Goal: Task Accomplishment & Management: Use online tool/utility

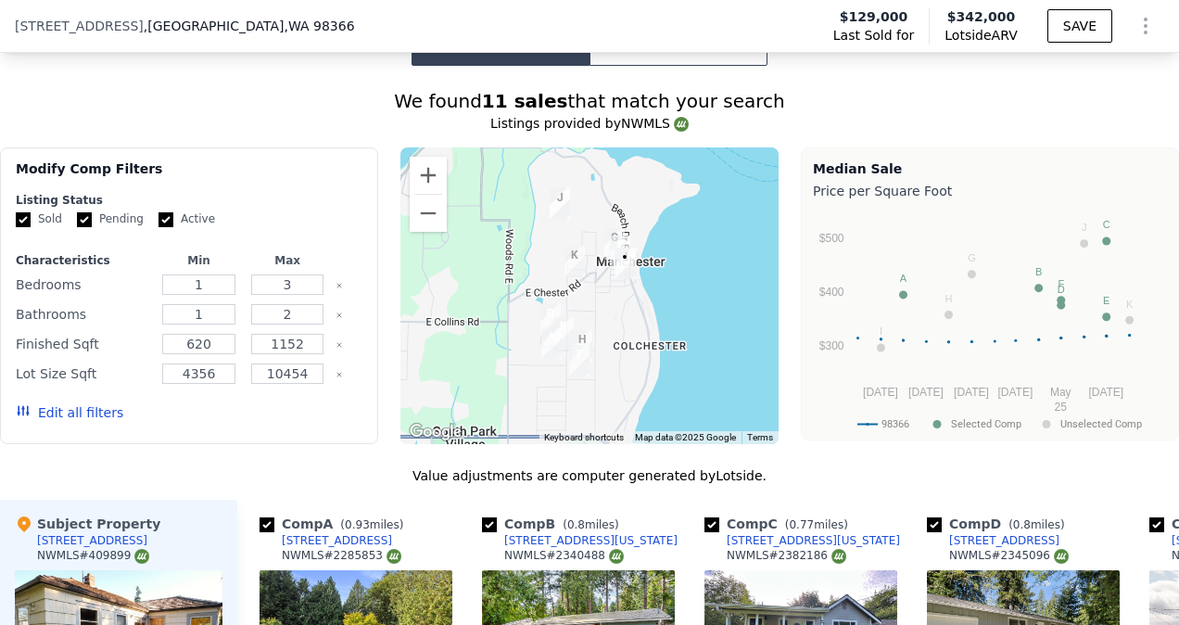
scroll to position [1344, 0]
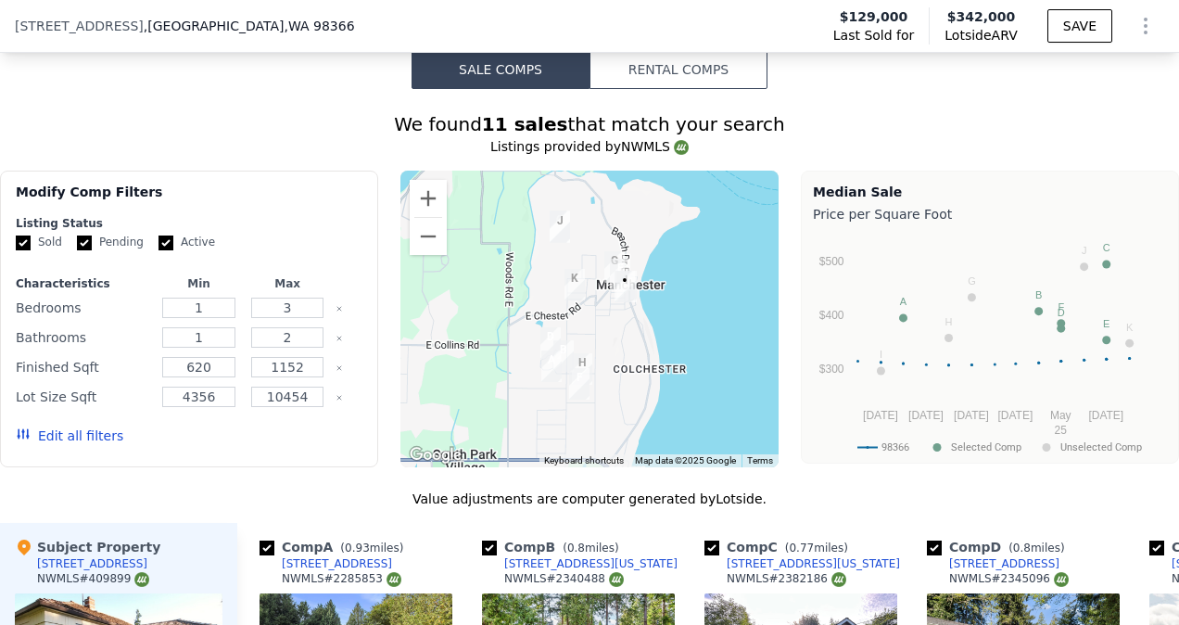
click at [83, 445] on button "Edit all filters" at bounding box center [70, 435] width 108 height 19
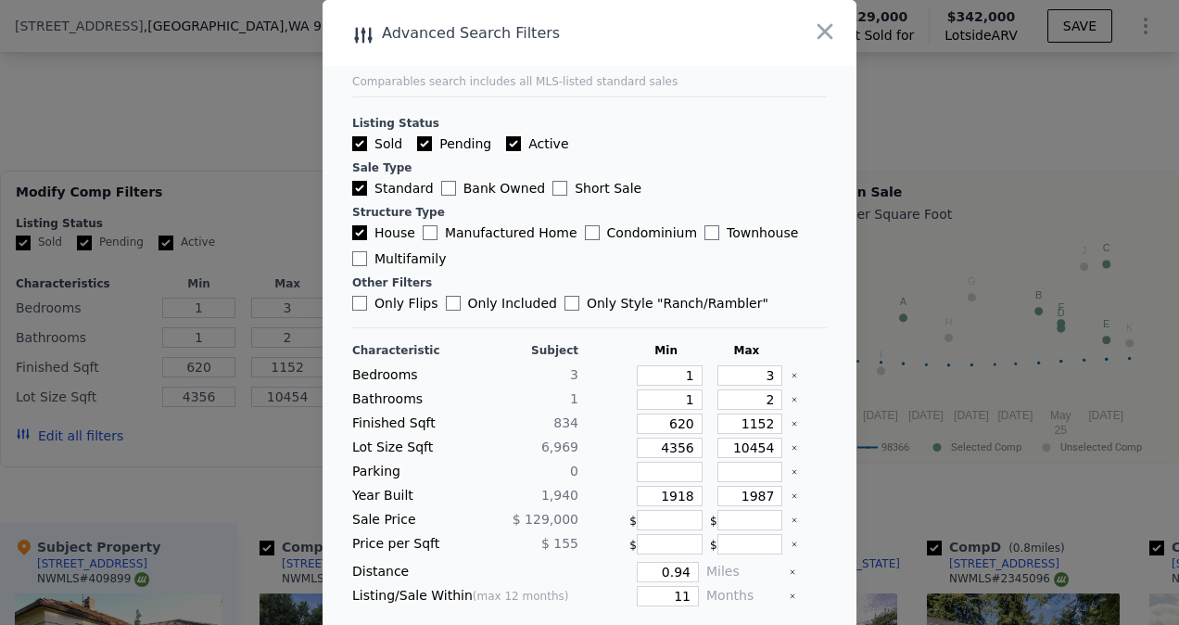
click at [506, 145] on input "Active" at bounding box center [513, 143] width 15 height 15
checkbox input "false"
click at [417, 145] on input "Pending" at bounding box center [424, 143] width 15 height 15
checkbox input "false"
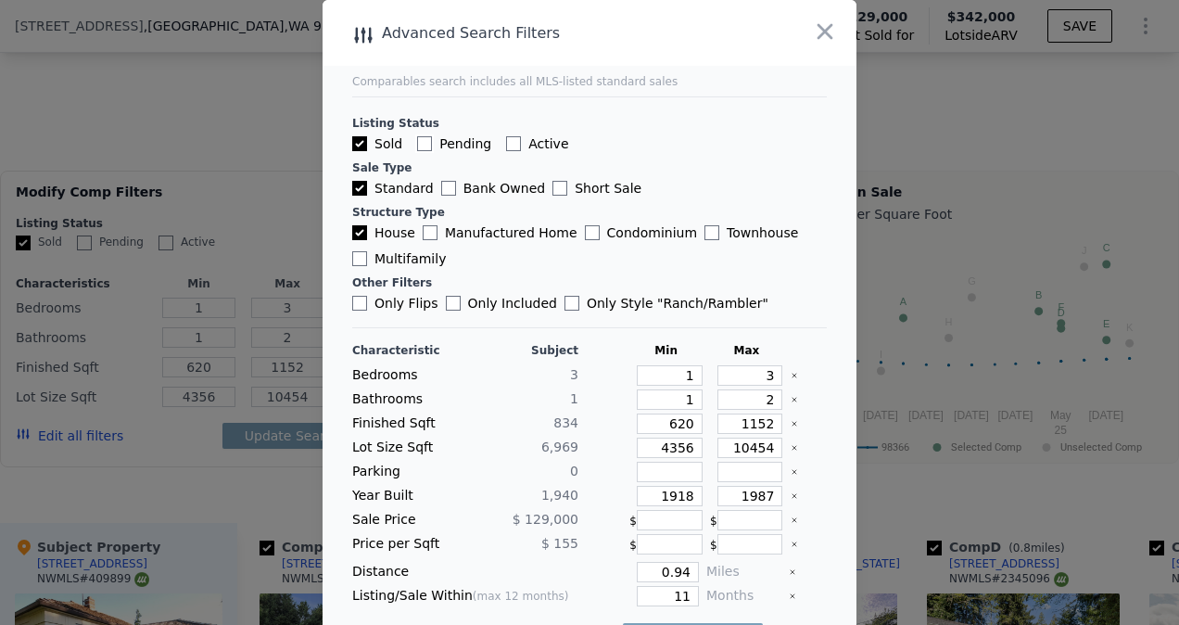
checkbox input "false"
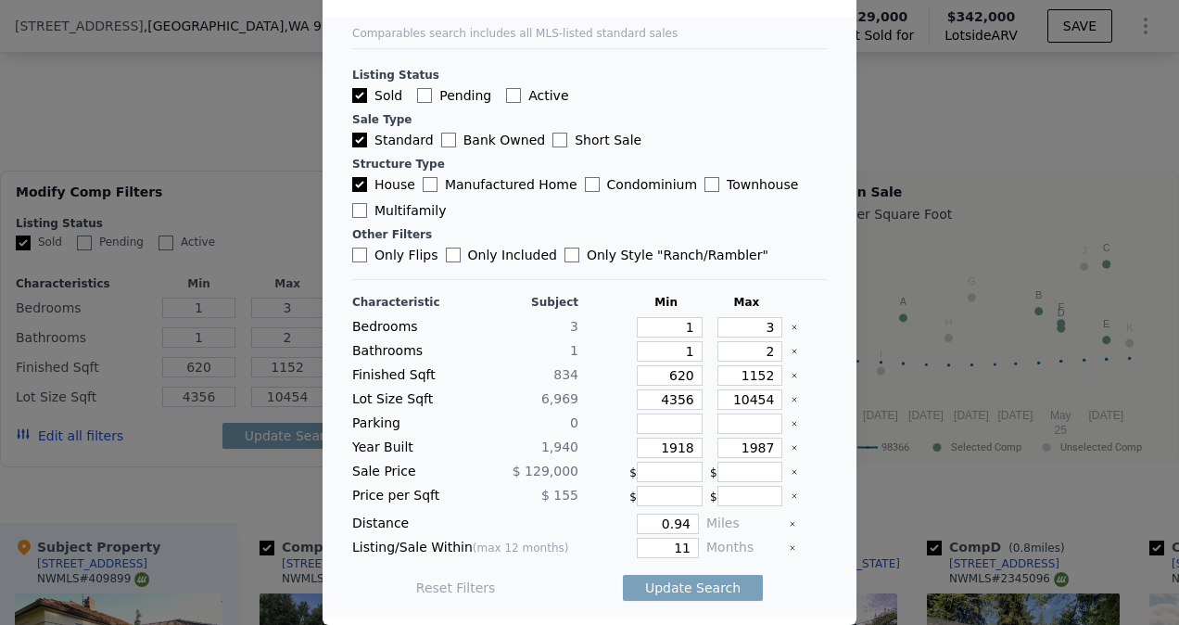
click at [159, 385] on div at bounding box center [589, 312] width 1179 height 625
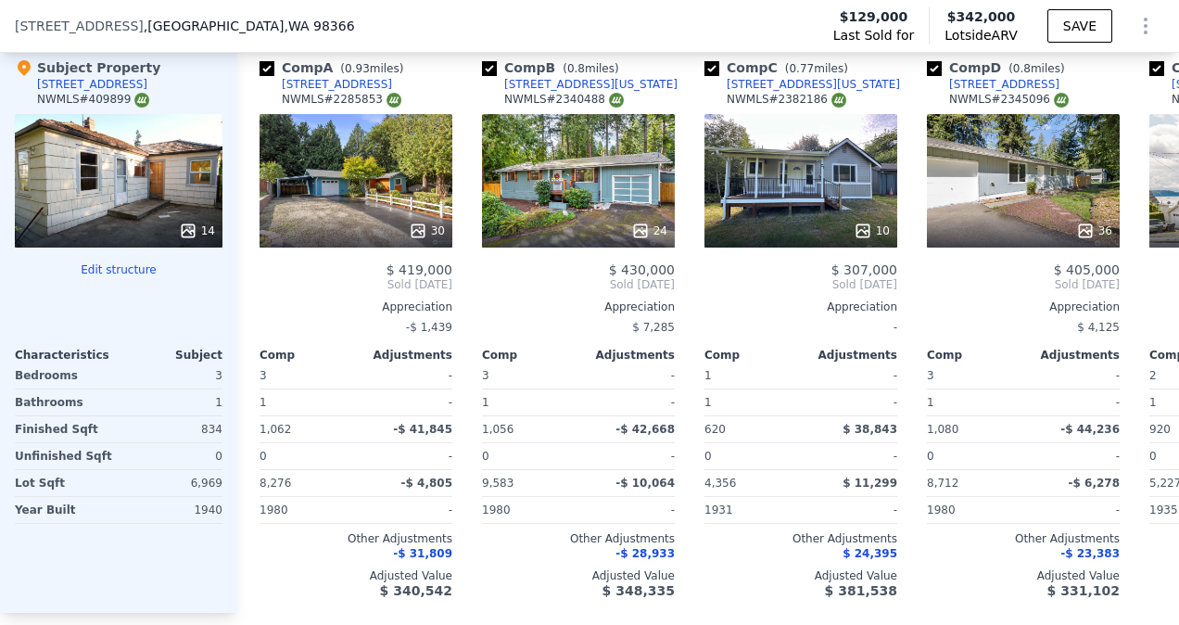
scroll to position [1827, 0]
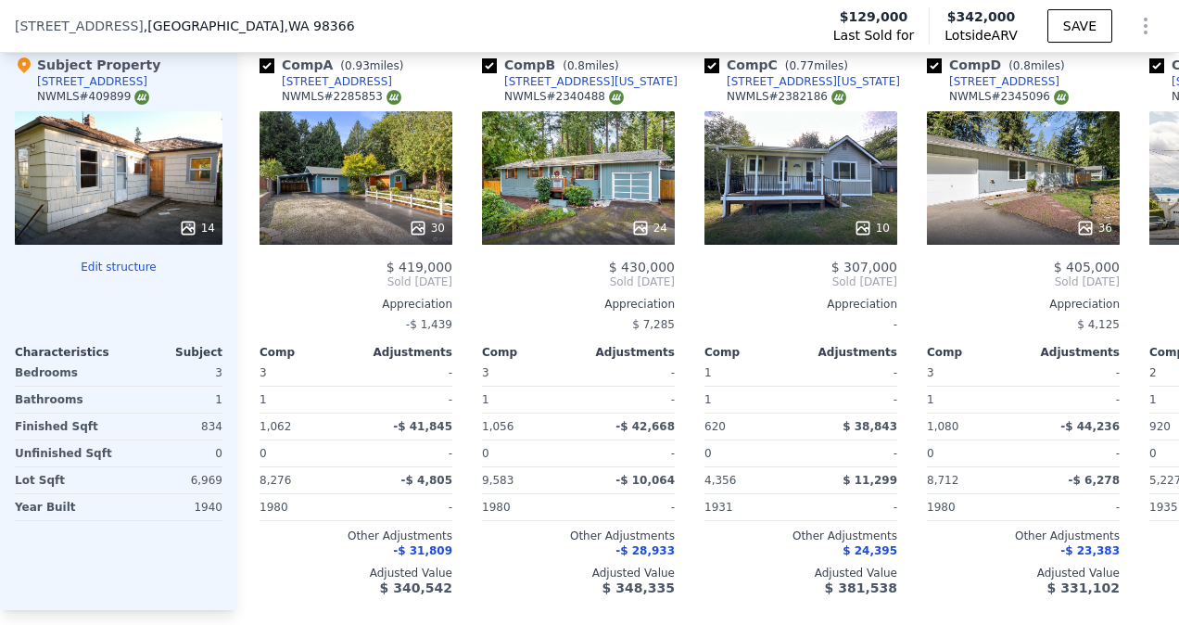
click at [120, 274] on button "Edit structure" at bounding box center [119, 267] width 208 height 15
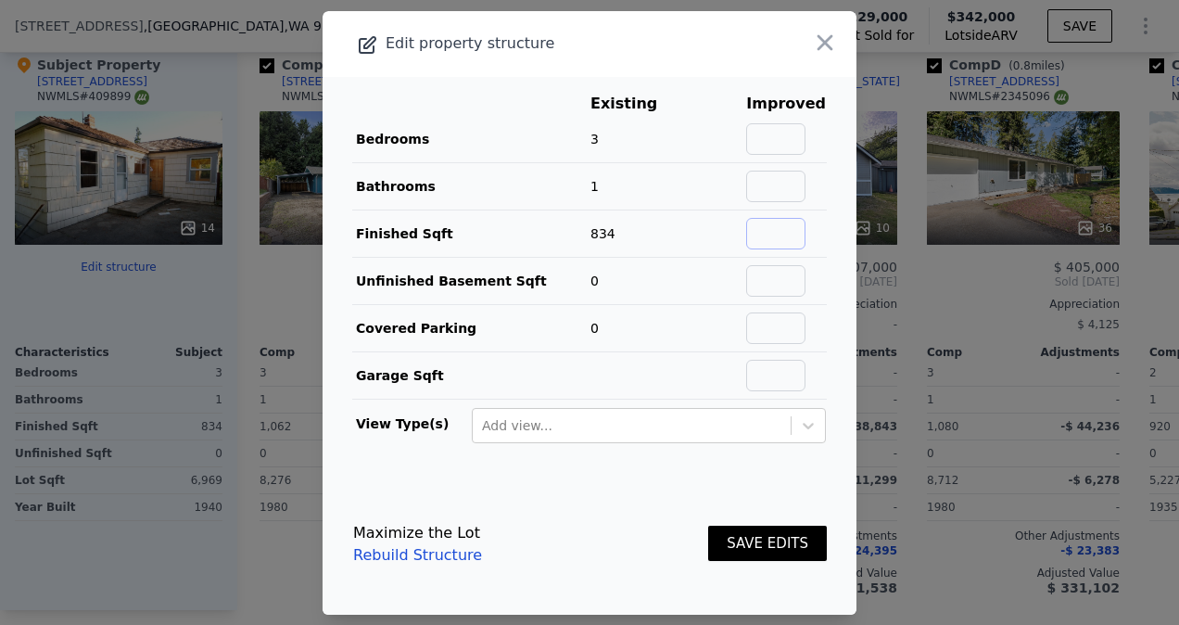
click at [764, 233] on input "text" at bounding box center [775, 234] width 59 height 32
type input "1500"
click at [772, 550] on button "SAVE EDITS" at bounding box center [767, 544] width 119 height 36
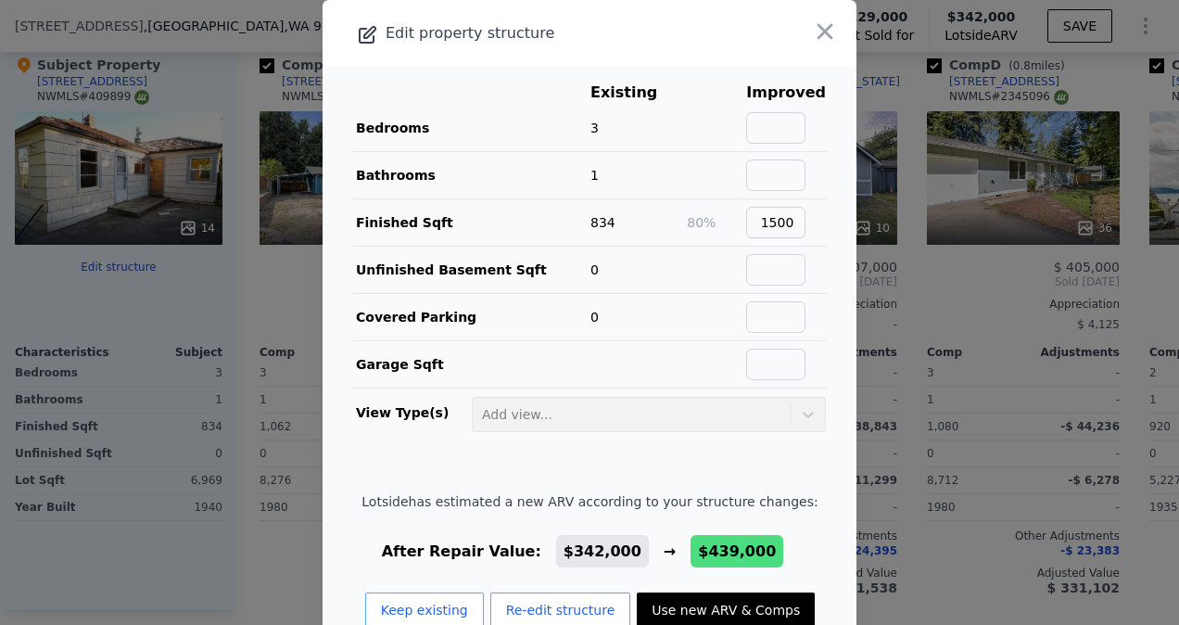
checkbox input "true"
click at [695, 611] on button "Use new ARV & Comps" at bounding box center [726, 609] width 178 height 35
type input "2"
type input "4"
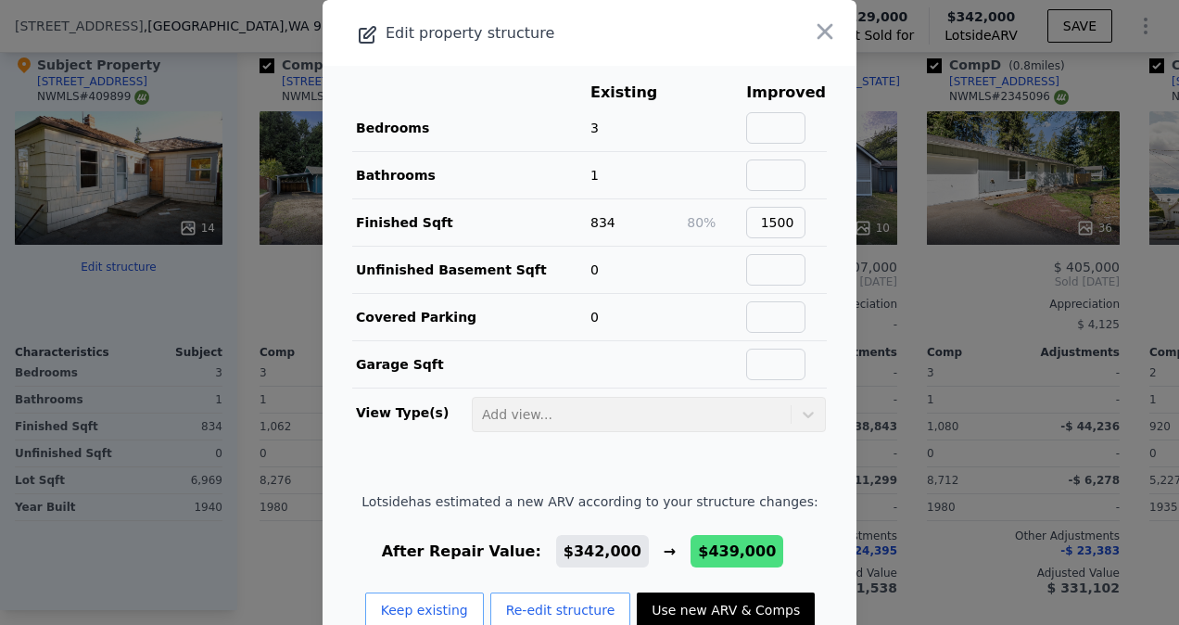
type input "2.5"
type input "1080"
type input "1795"
type input "6970"
type input "9583"
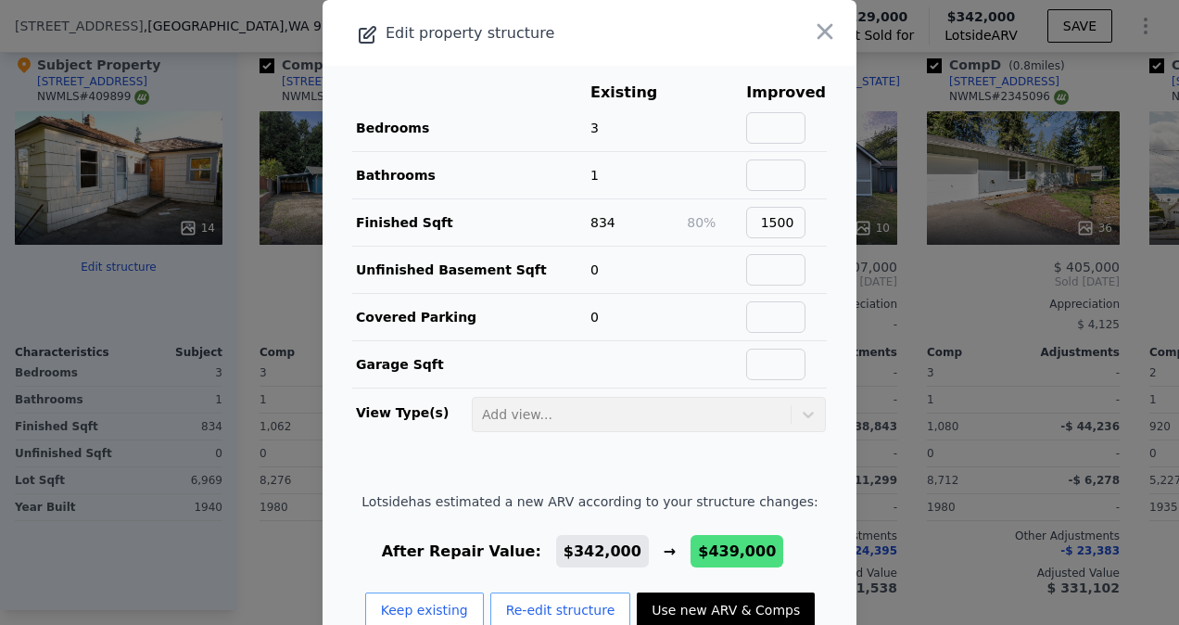
checkbox input "false"
type input "$ 439,000"
type input "$ 268,443"
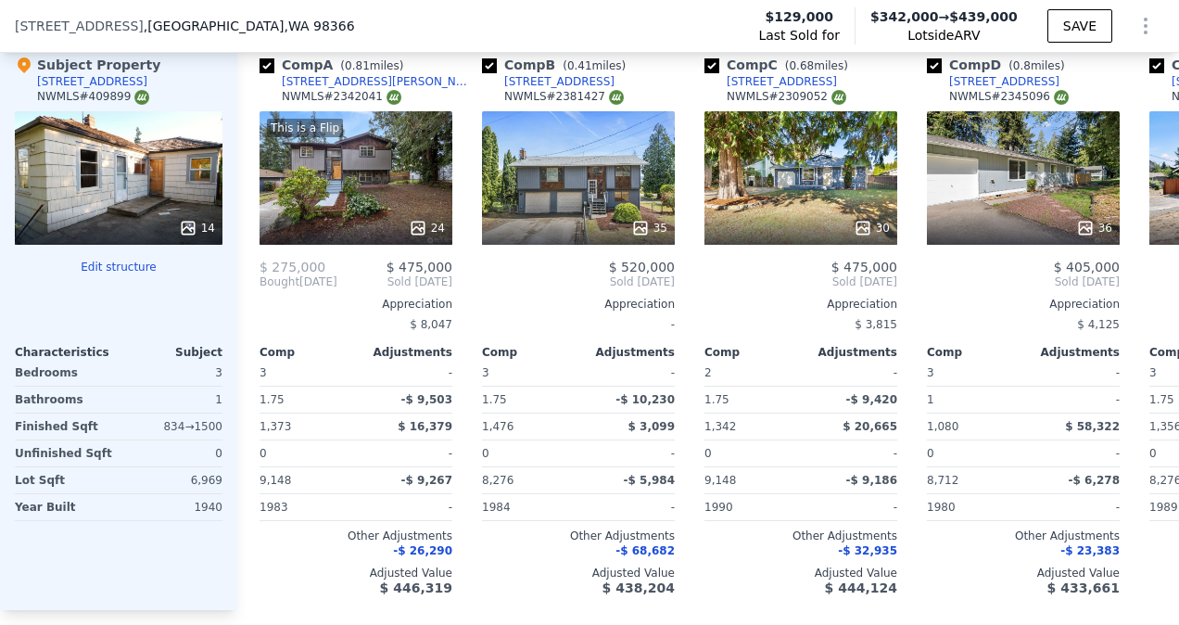
type input "1"
type input "3"
type input "2"
type input "620"
type input "1152"
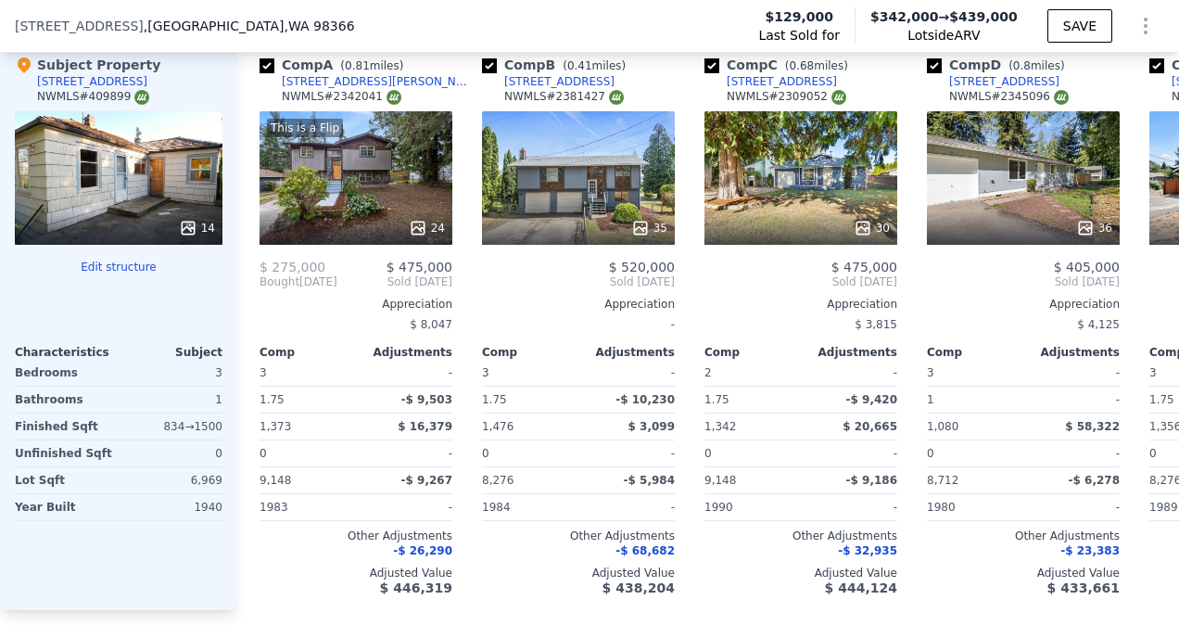
type input "4356"
type input "10454"
checkbox input "true"
type input "$ 342,000"
type input "$ 178,330"
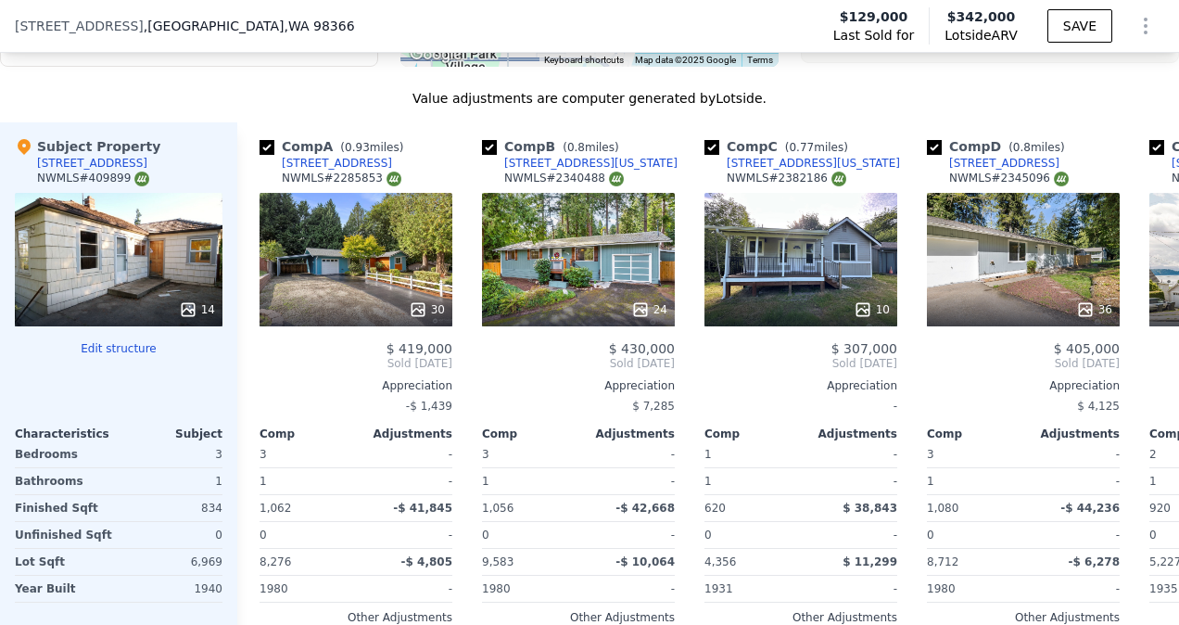
scroll to position [1783, 0]
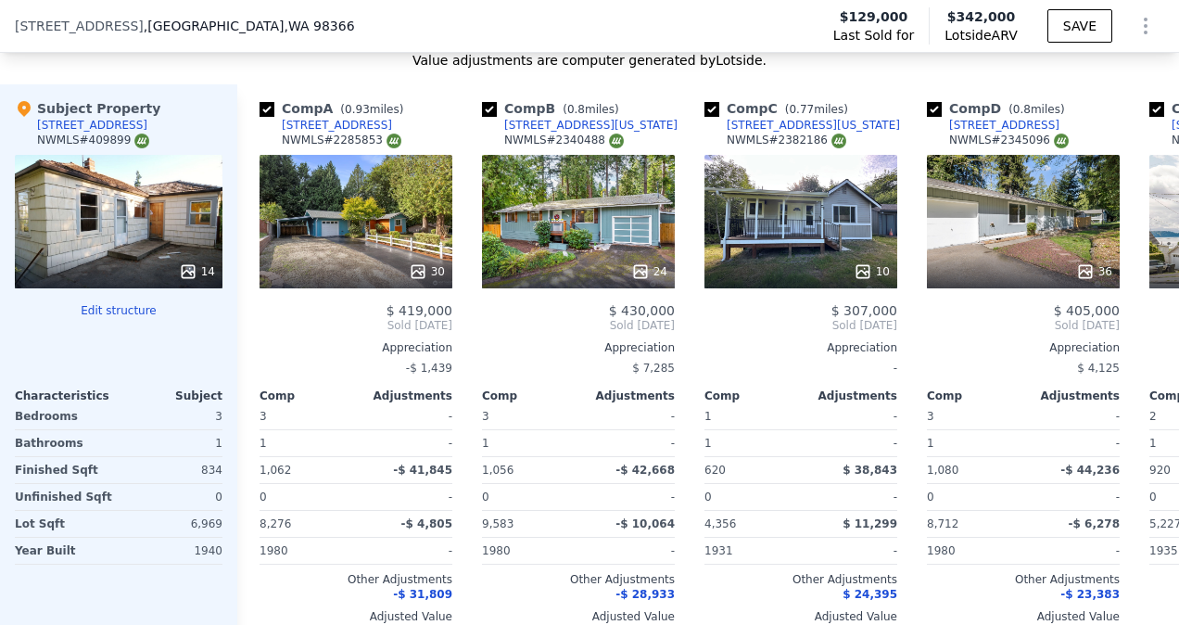
click at [127, 311] on div "Subject Property [STREET_ADDRESS] 14 Edit structure Characteristics Subject Bed…" at bounding box center [118, 368] width 237 height 569
click at [124, 317] on button "Edit structure" at bounding box center [119, 310] width 208 height 15
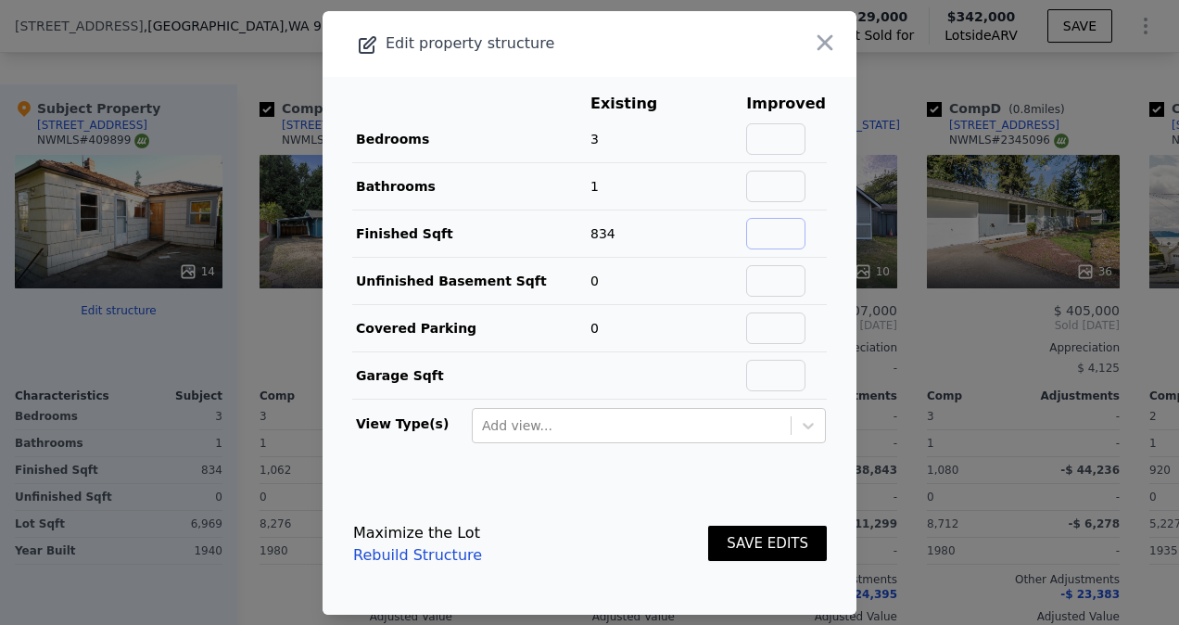
click at [768, 233] on input "text" at bounding box center [775, 234] width 59 height 32
type input "1500"
click at [775, 522] on div "SAVE EDITS" at bounding box center [767, 544] width 119 height 82
click at [775, 527] on button "SAVE EDITS" at bounding box center [767, 544] width 119 height 36
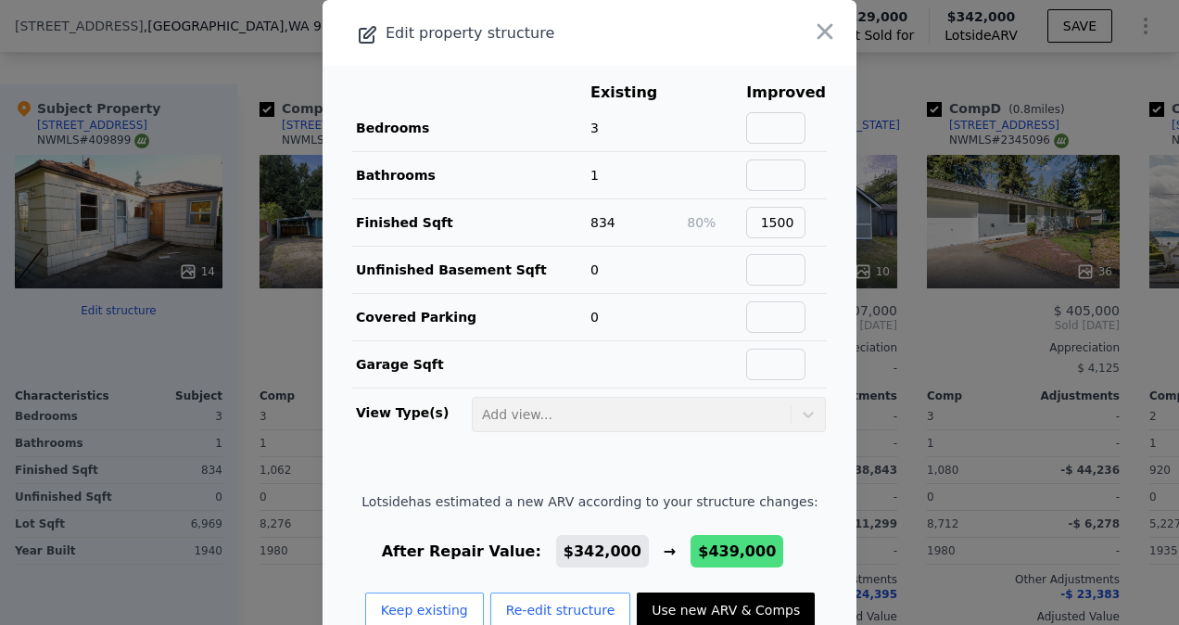
click at [199, 580] on div at bounding box center [589, 312] width 1179 height 625
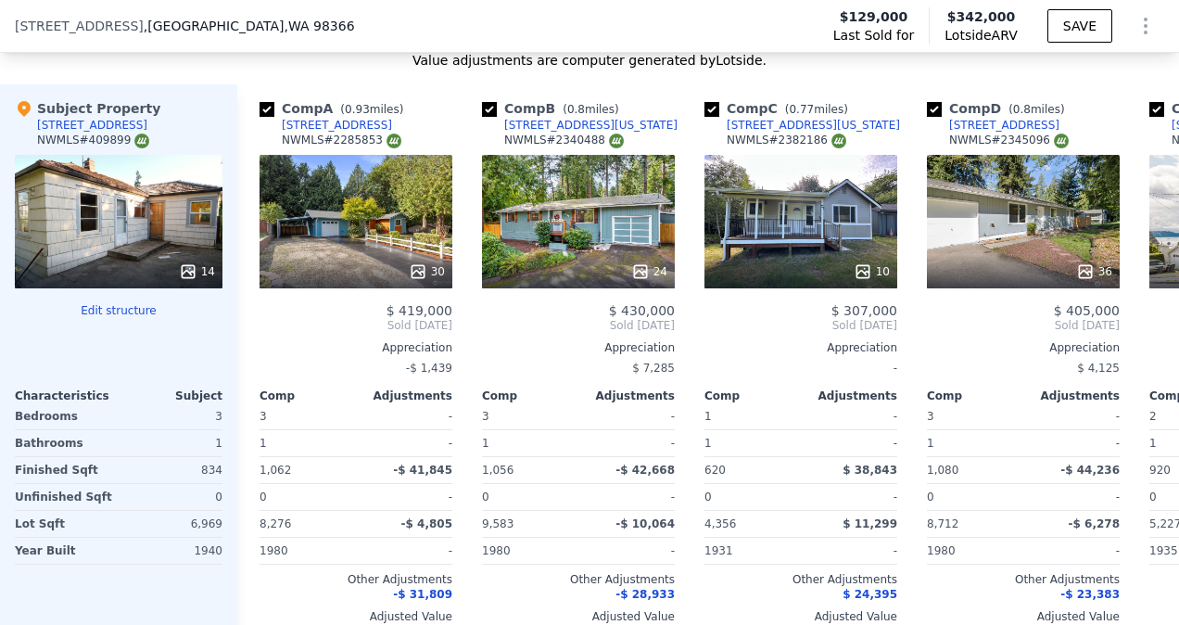
click at [83, 312] on div "Subject Property [STREET_ADDRESS] 14 Edit structure Characteristics Subject Bed…" at bounding box center [118, 368] width 237 height 569
click at [86, 318] on button "Edit structure" at bounding box center [119, 310] width 208 height 15
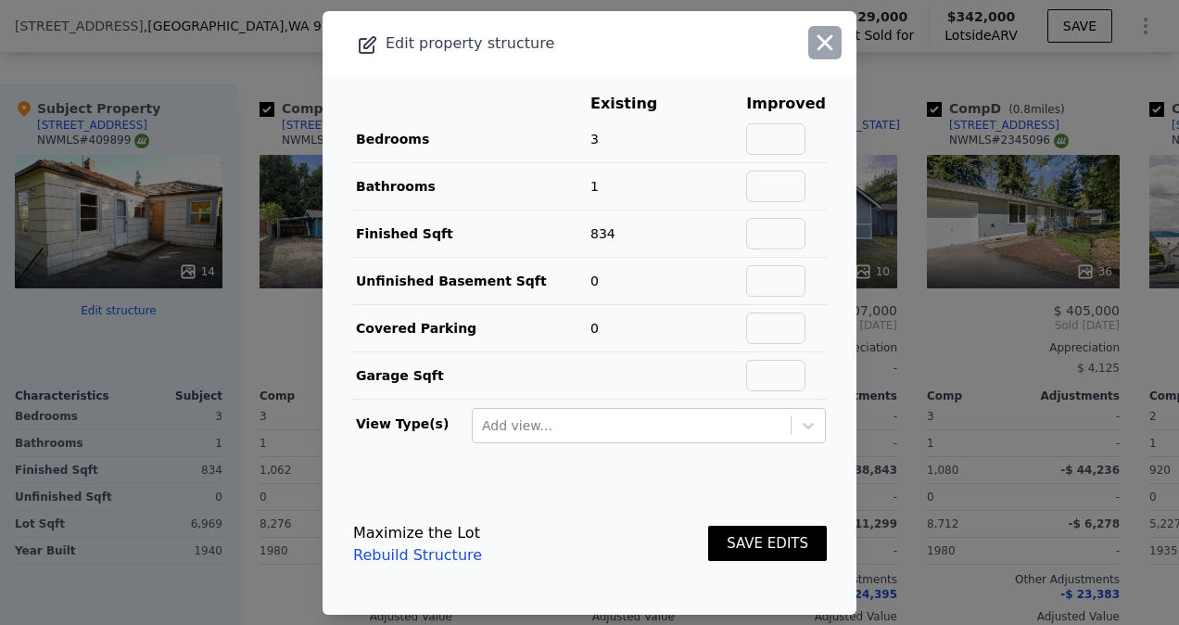
click at [814, 51] on icon "button" at bounding box center [825, 43] width 26 height 26
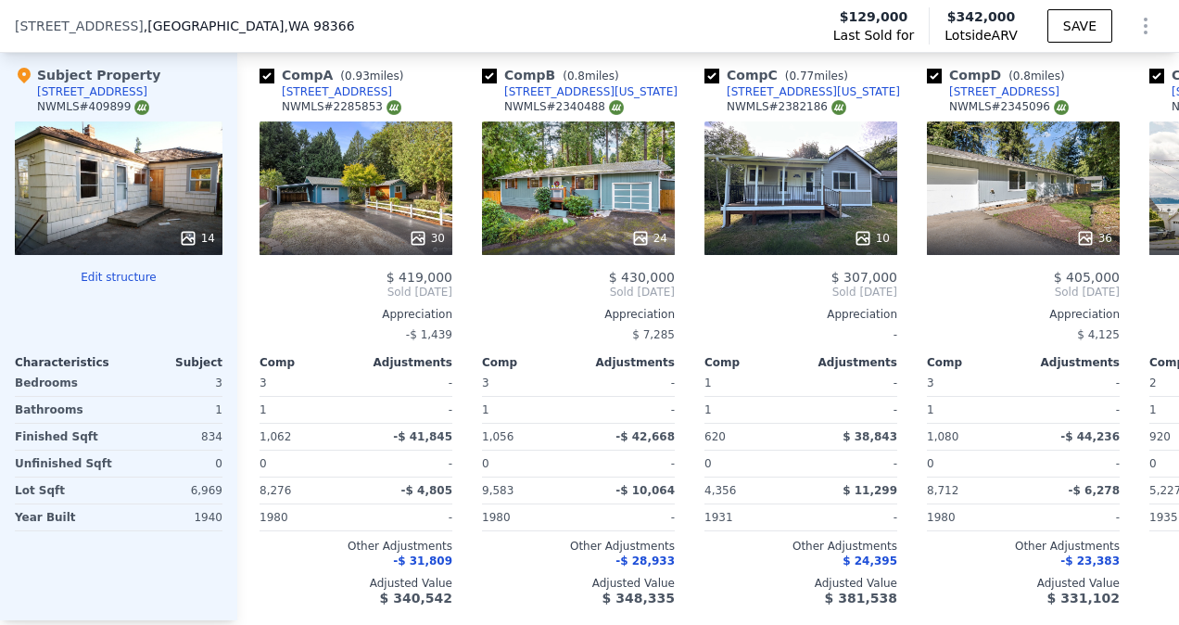
scroll to position [1845, 0]
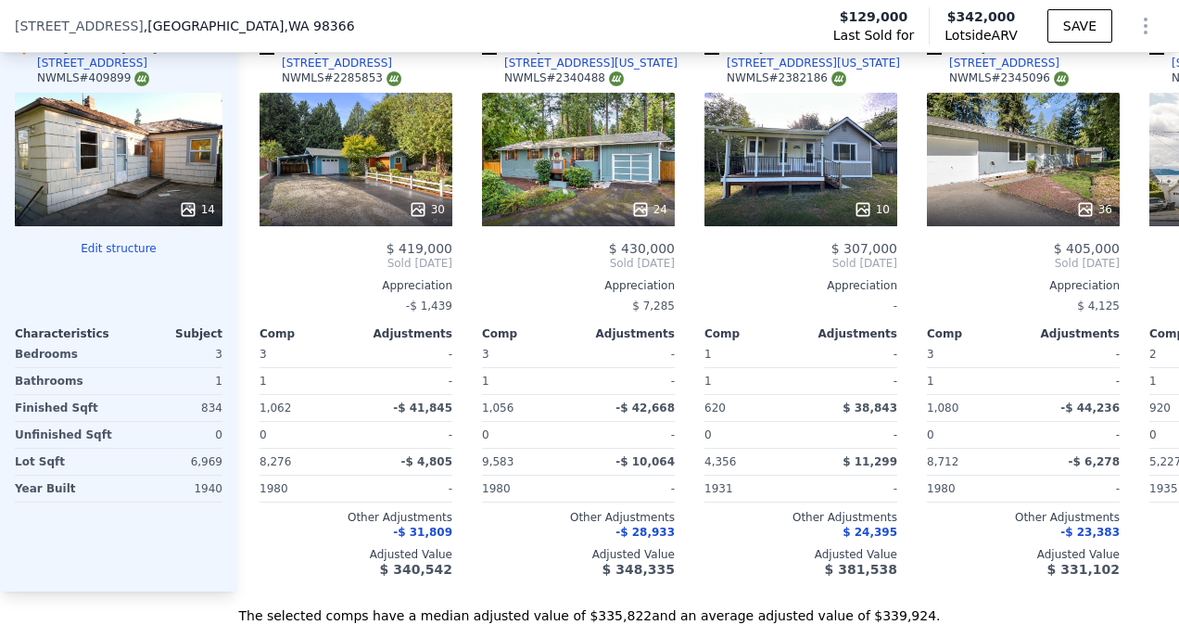
click at [110, 256] on button "Edit structure" at bounding box center [119, 248] width 208 height 15
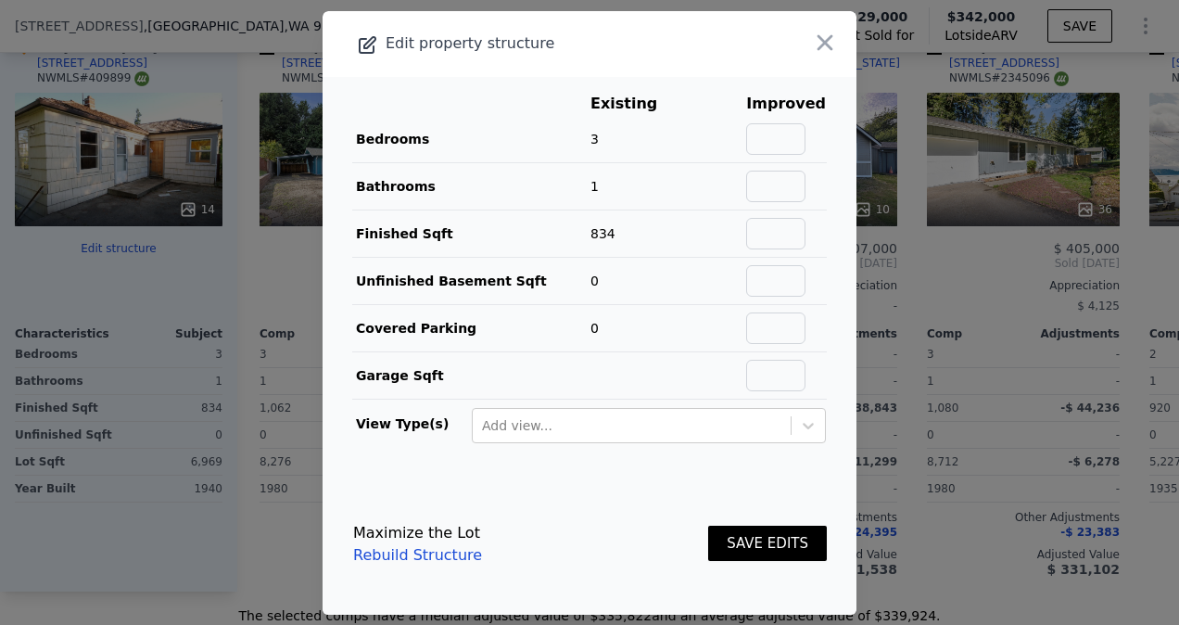
click at [761, 32] on div at bounding box center [803, 44] width 107 height 66
click at [813, 32] on icon "button" at bounding box center [825, 43] width 26 height 26
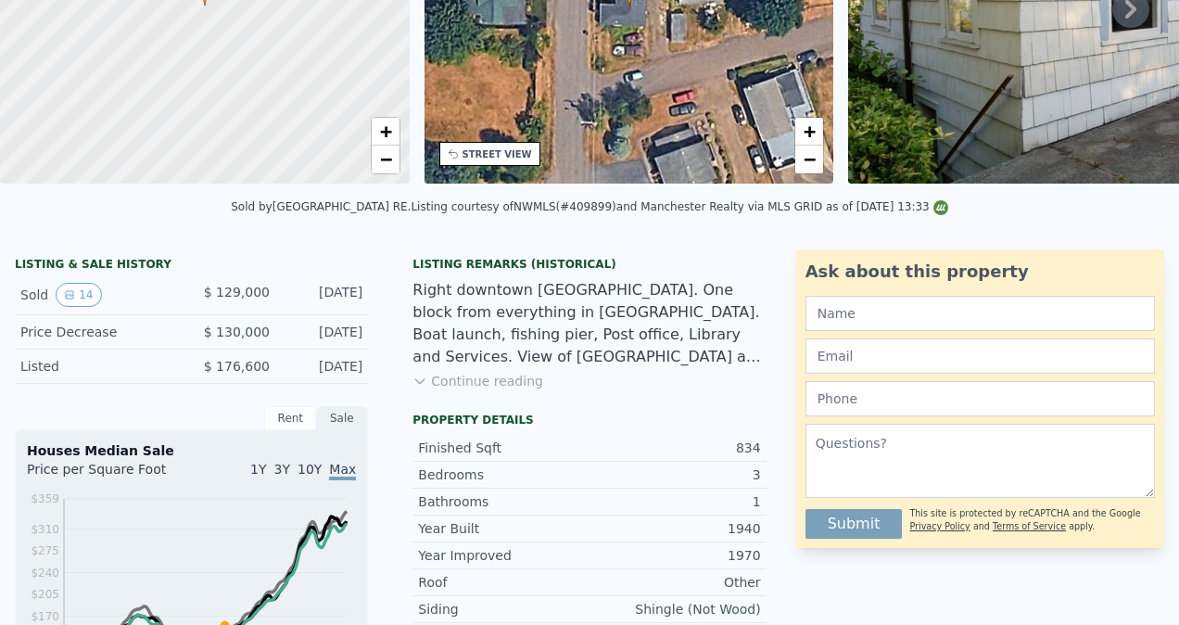
scroll to position [0, 0]
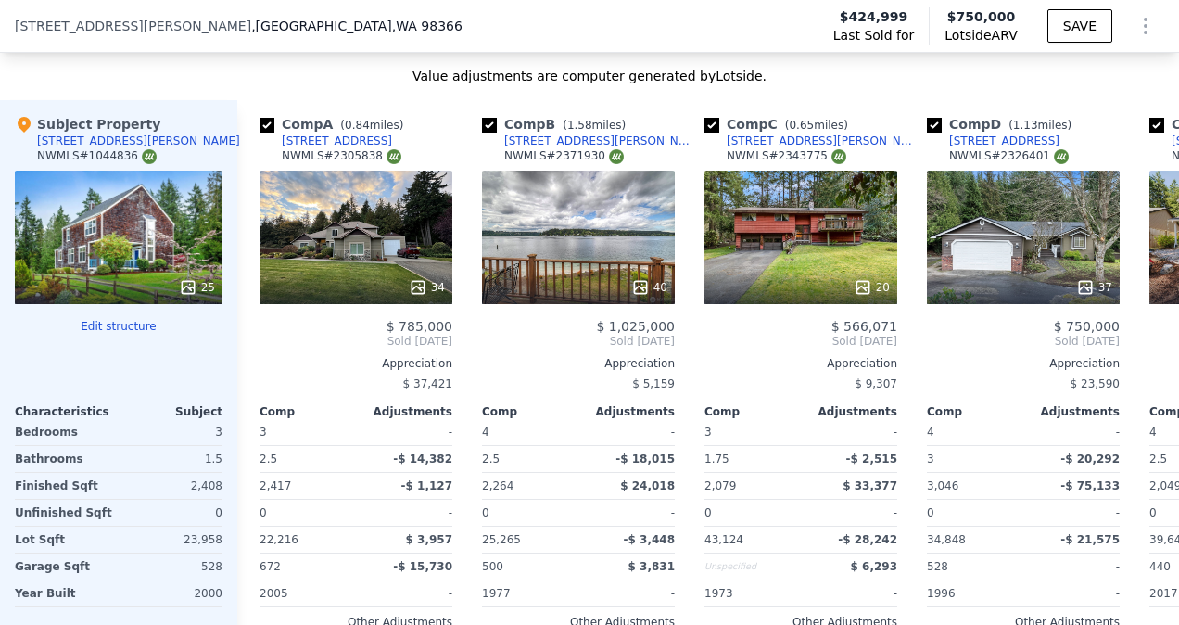
scroll to position [2152, 0]
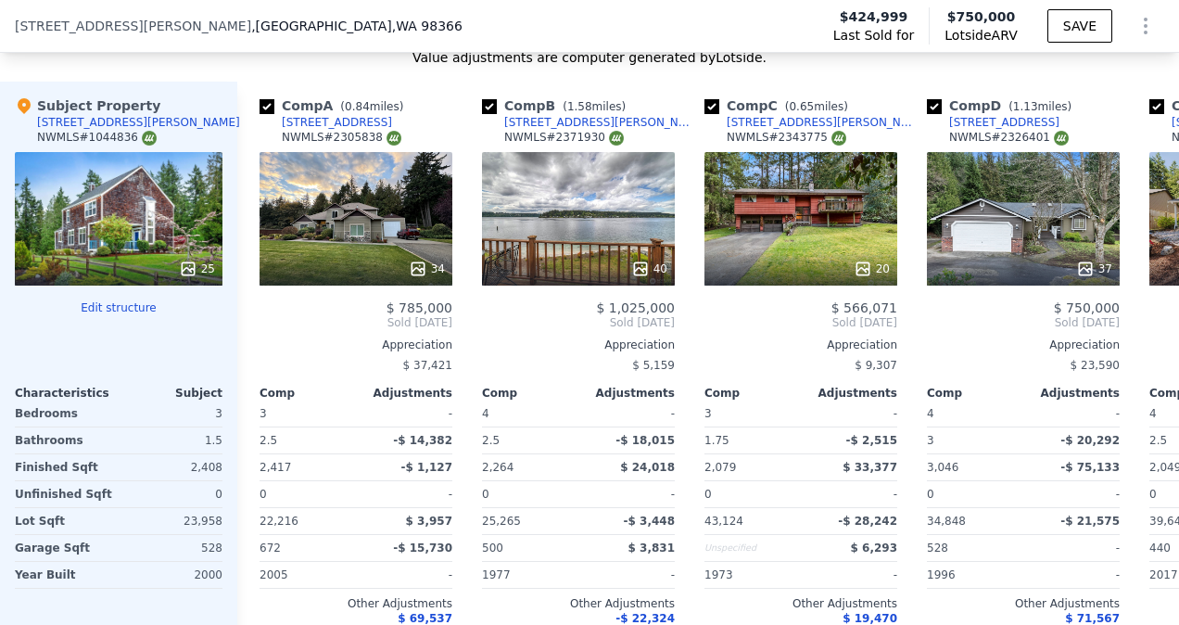
click at [155, 236] on div "25" at bounding box center [119, 219] width 208 height 134
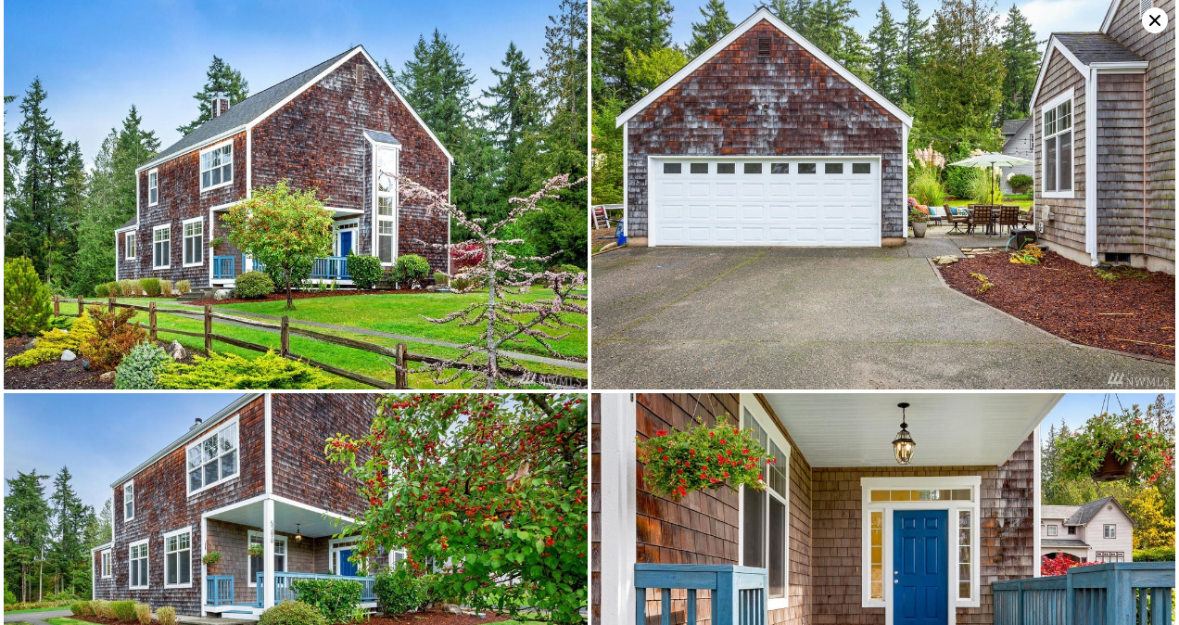
click at [1151, 18] on icon at bounding box center [1155, 20] width 26 height 26
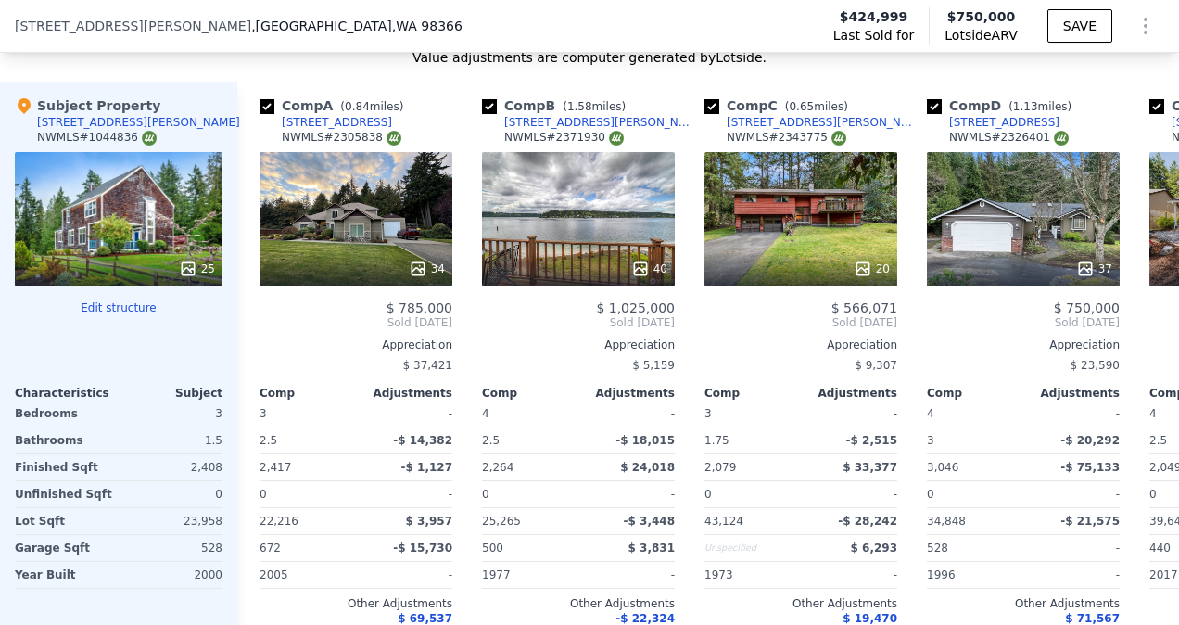
click at [131, 315] on button "Edit structure" at bounding box center [119, 307] width 208 height 15
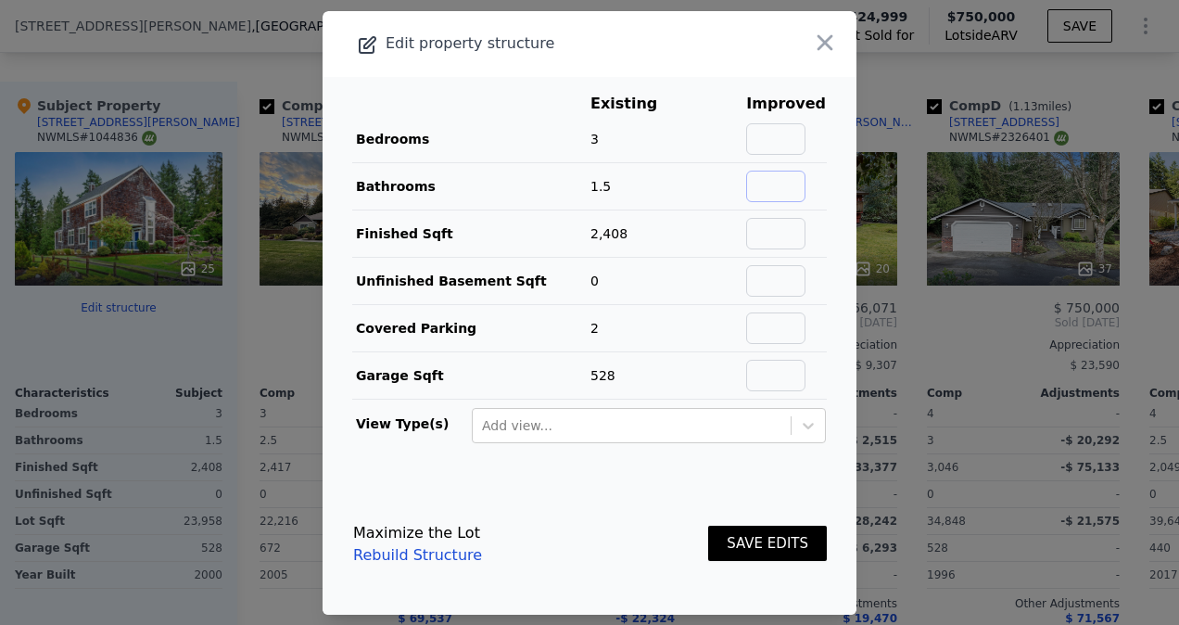
click at [772, 178] on input "text" at bounding box center [775, 187] width 59 height 32
type input "2.5"
click at [747, 540] on button "SAVE EDITS" at bounding box center [767, 544] width 119 height 36
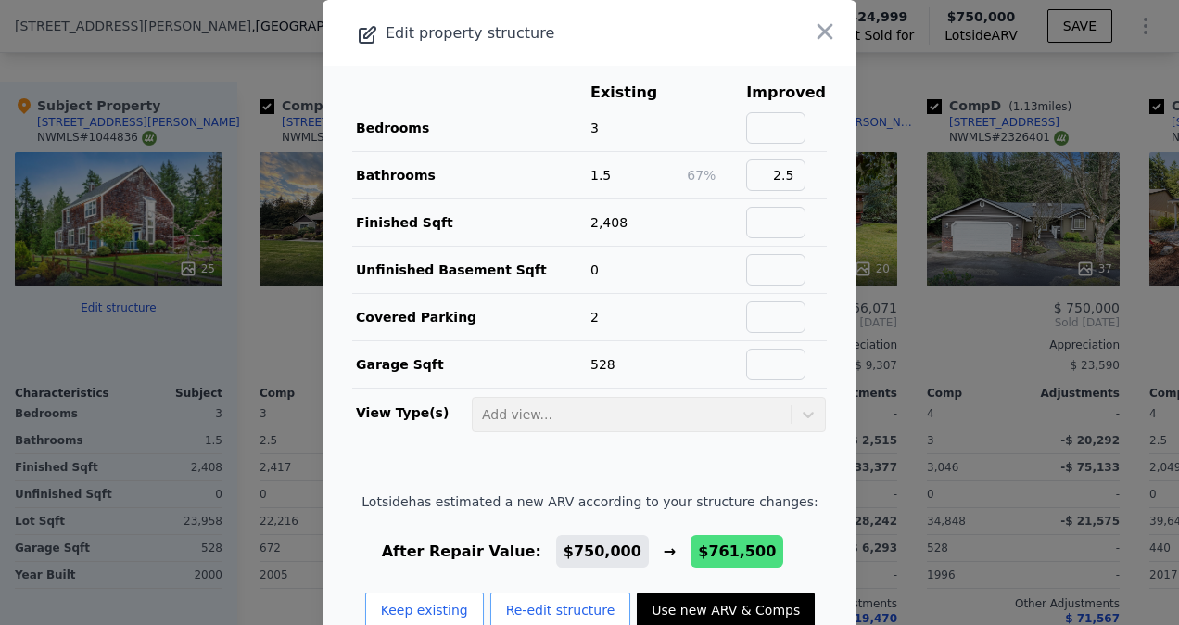
click at [763, 547] on div "After Repair Value: $750,000 → $761,500" at bounding box center [590, 552] width 456 height 22
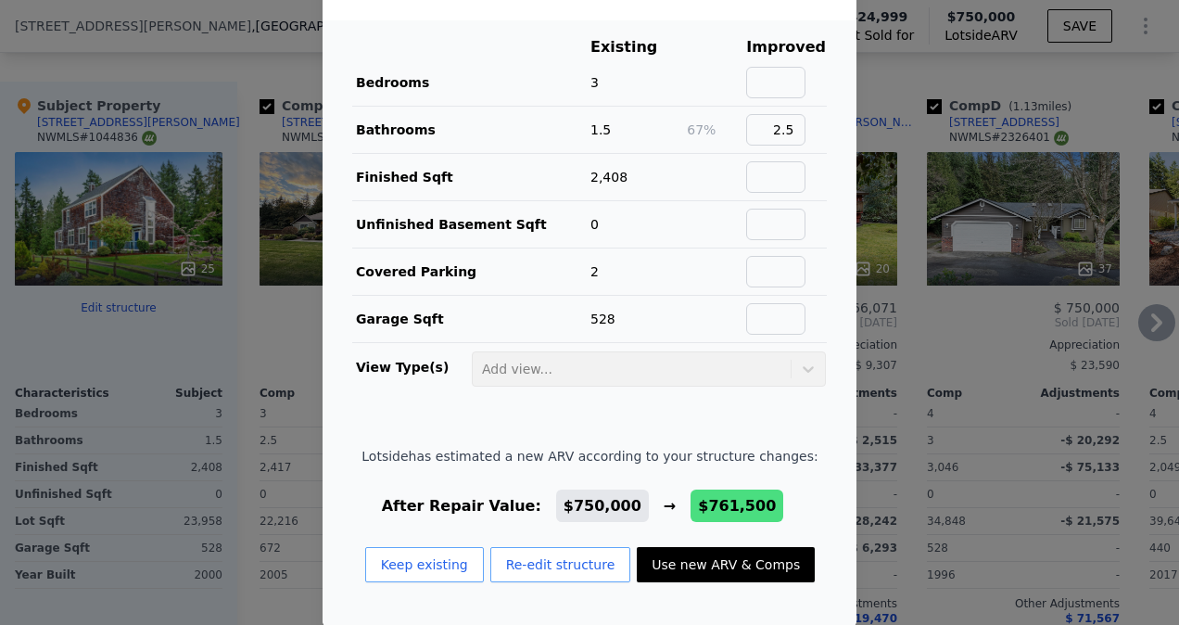
click at [694, 558] on button "Use new ARV & Comps" at bounding box center [726, 564] width 178 height 35
type input "$ 761,500"
type input "$ 251,810"
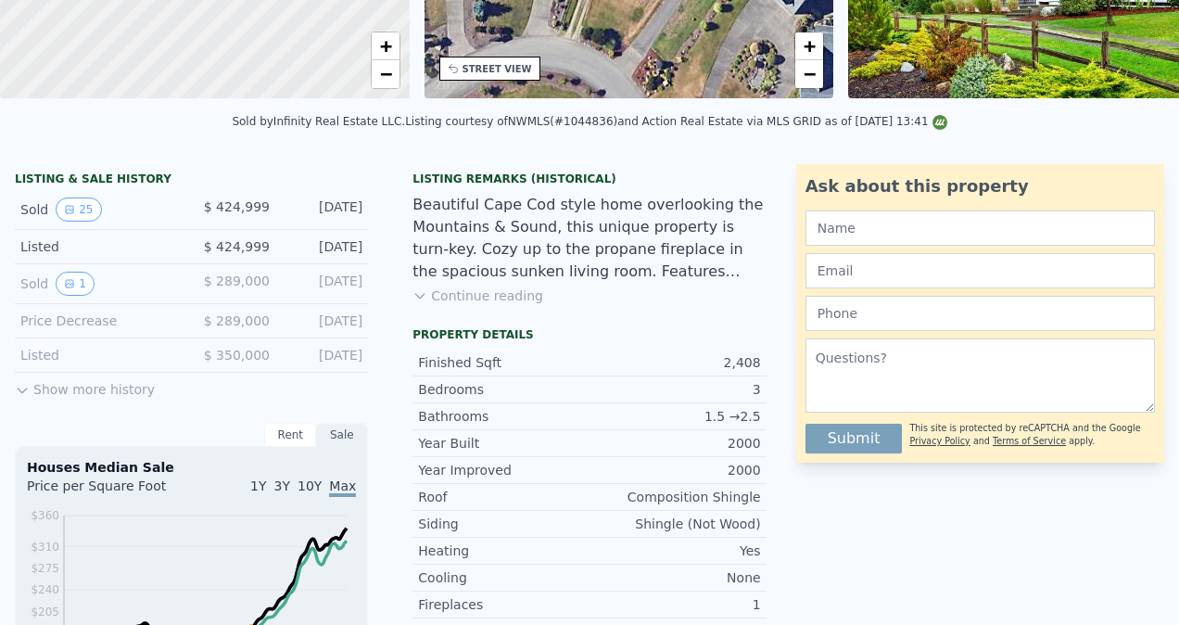
scroll to position [0, 0]
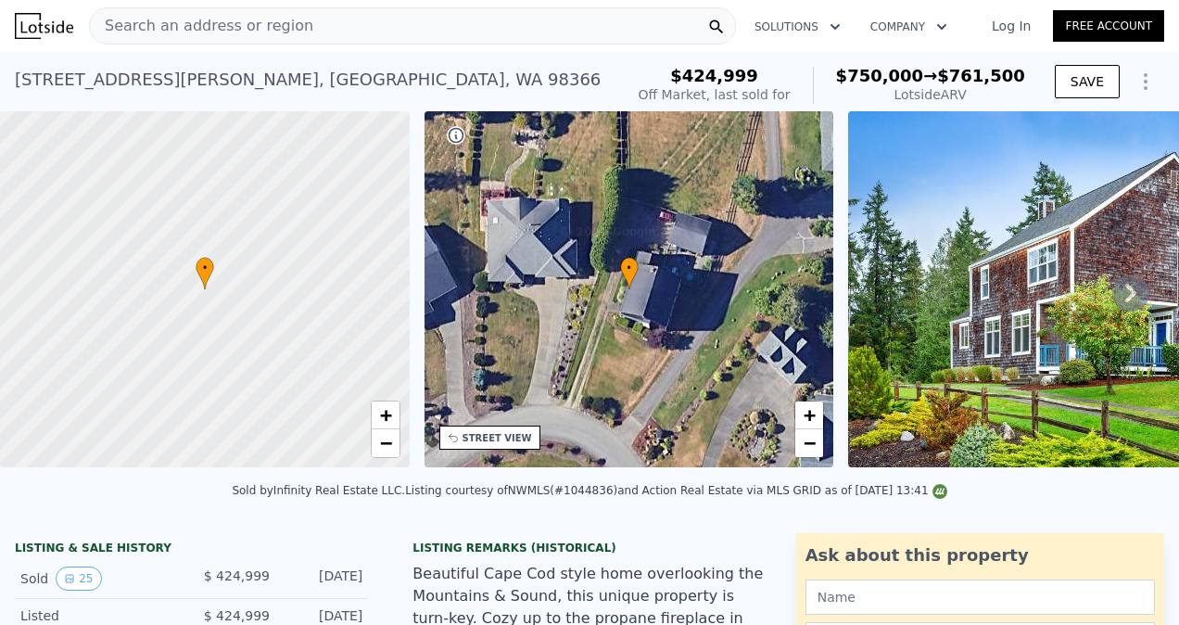
type input "$ 750,000"
type input "$ 241,148"
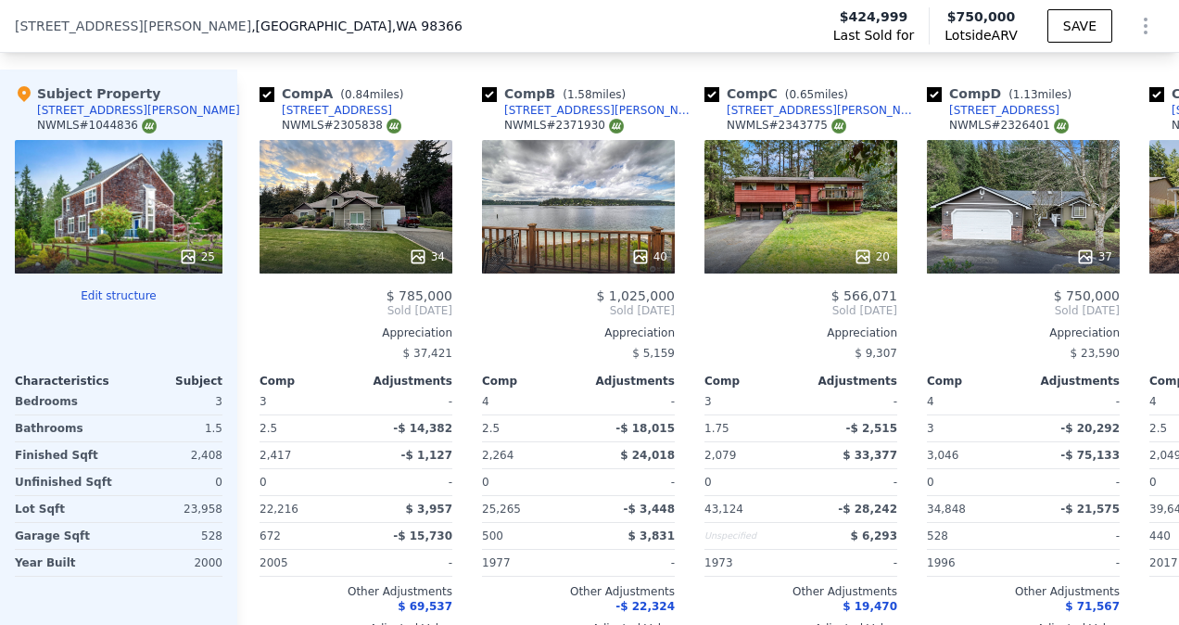
scroll to position [2196, 0]
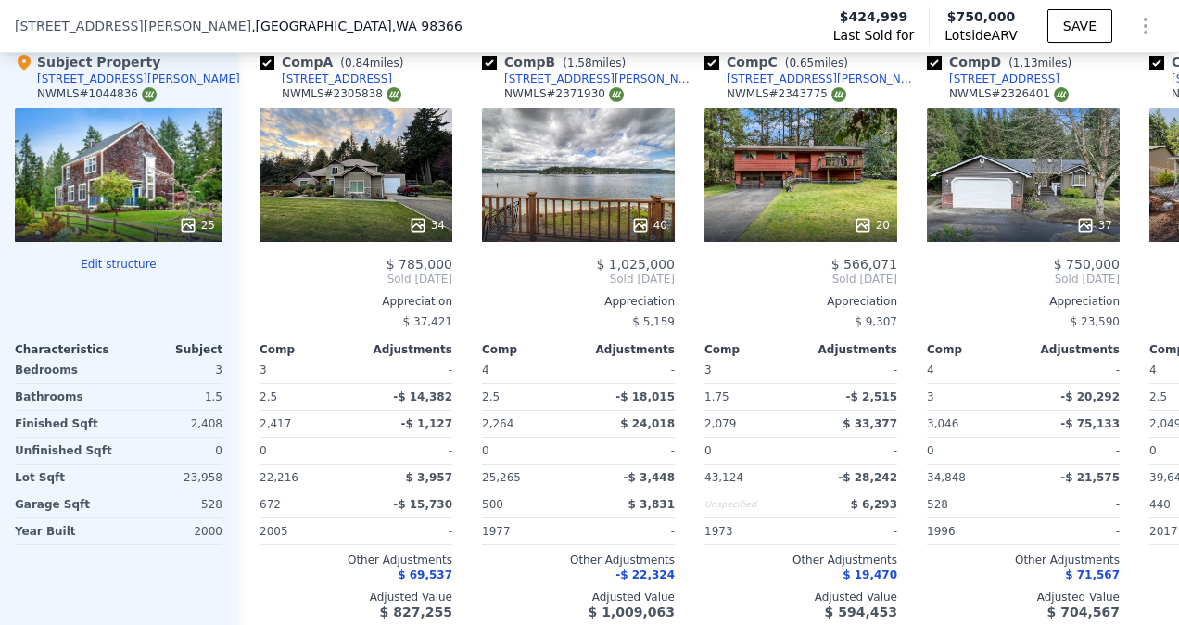
click at [151, 197] on div "25" at bounding box center [119, 175] width 208 height 134
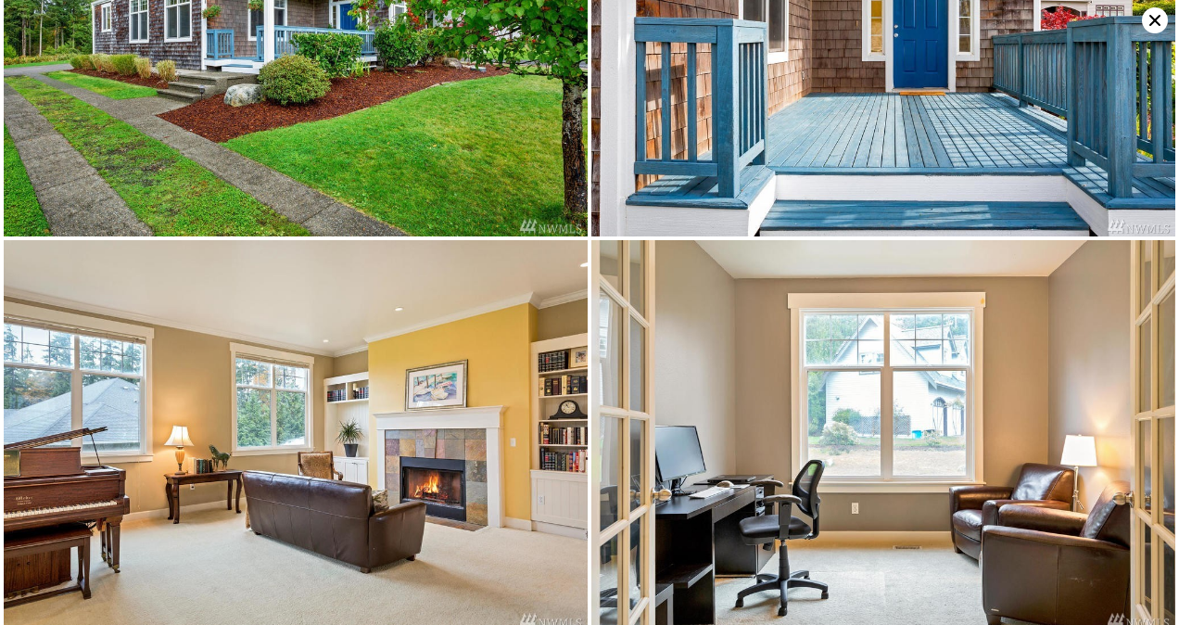
scroll to position [0, 0]
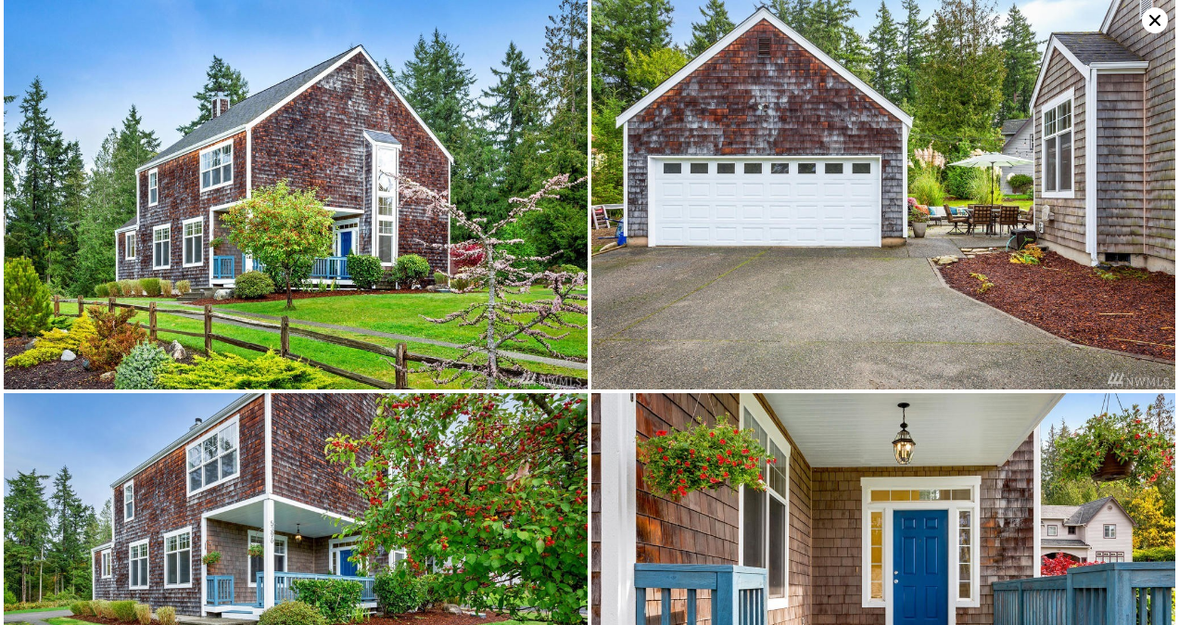
click at [1153, 24] on icon at bounding box center [1155, 20] width 26 height 26
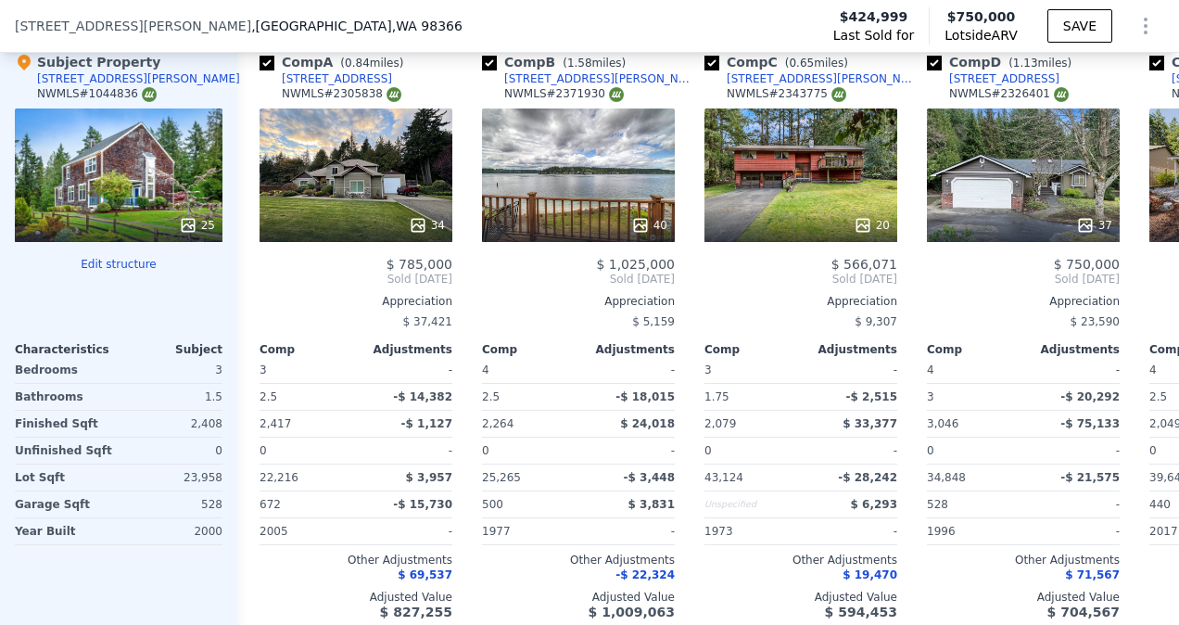
click at [168, 186] on div "25" at bounding box center [119, 175] width 208 height 134
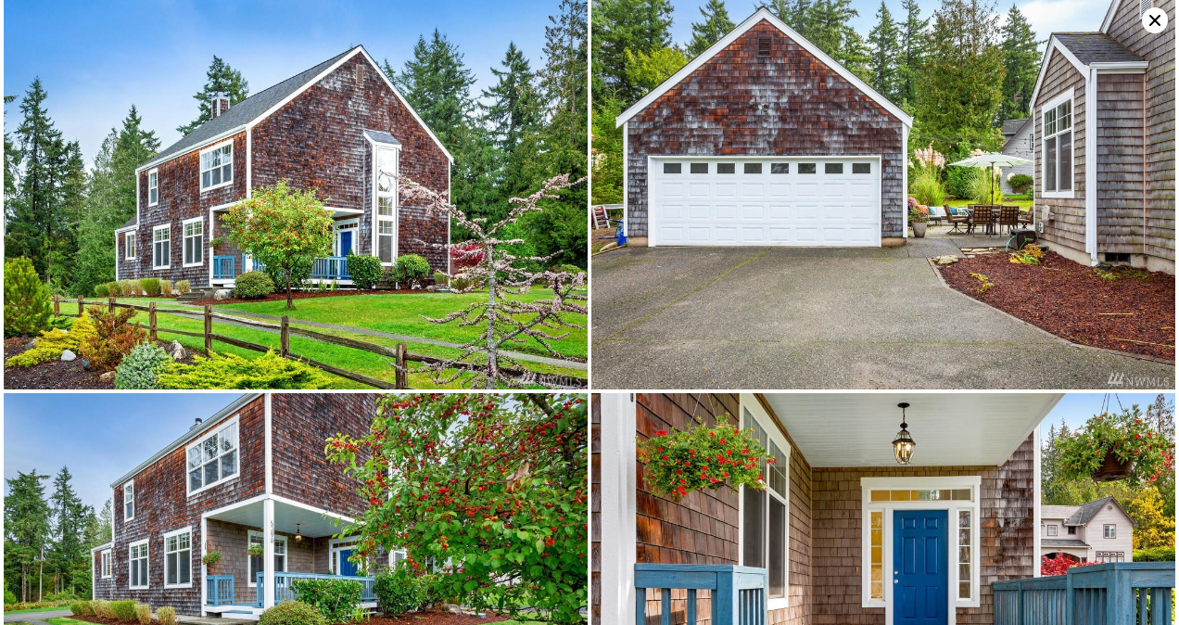
click at [1153, 25] on icon at bounding box center [1155, 20] width 26 height 26
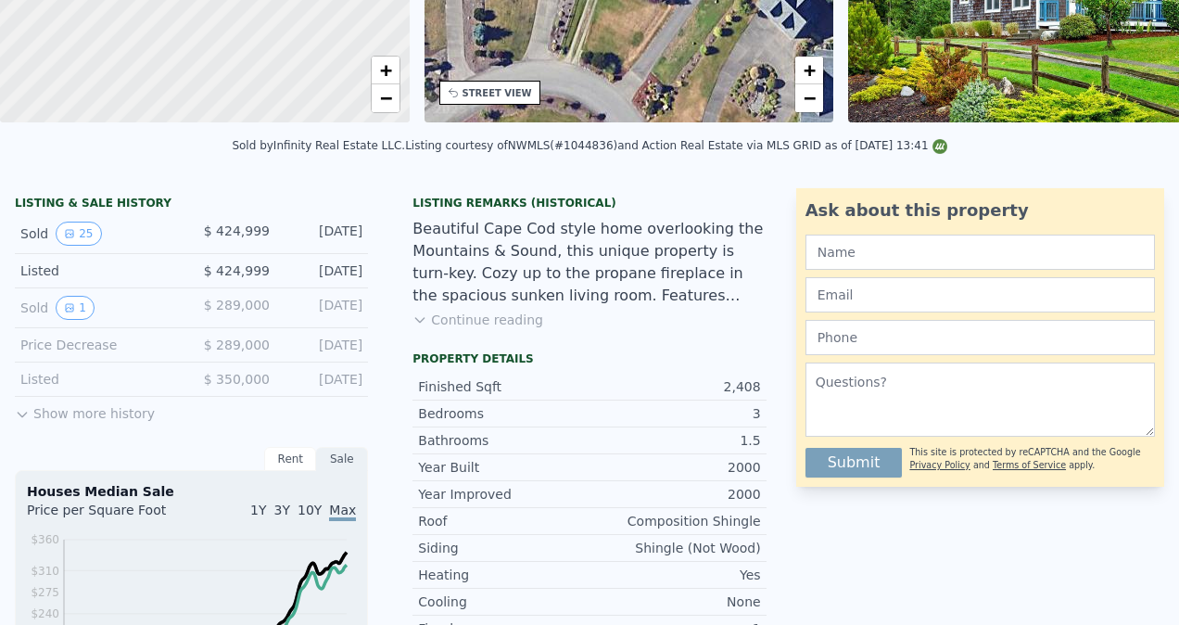
scroll to position [6, 0]
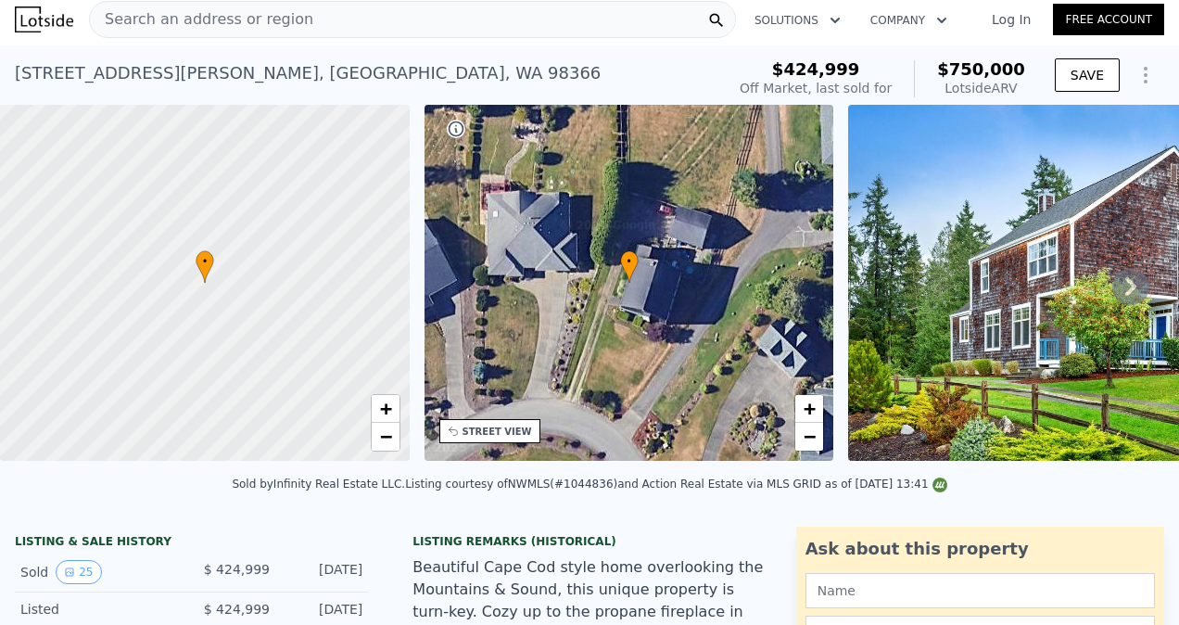
click at [682, 308] on div "• + −" at bounding box center [630, 283] width 410 height 356
